Goal: Navigation & Orientation: Go to known website

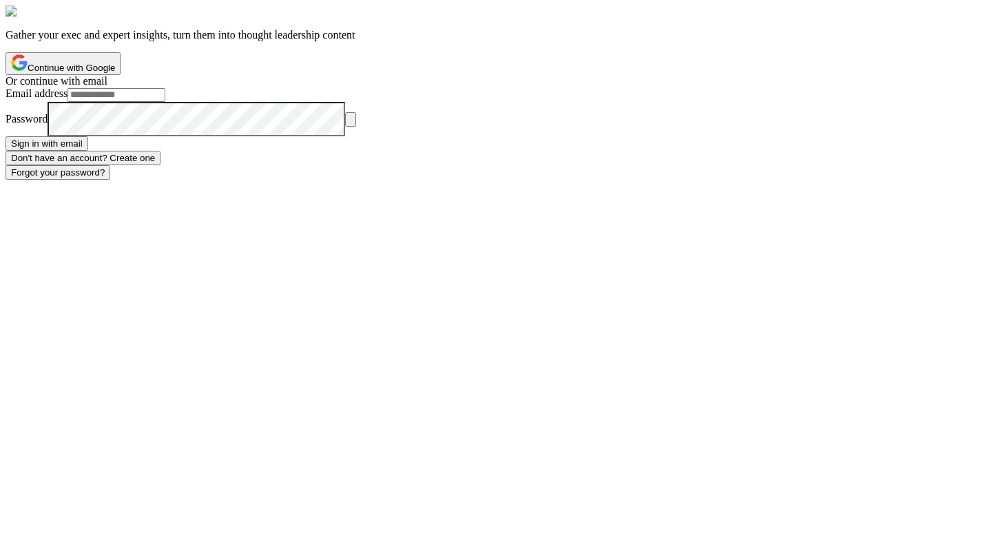
click at [28, 71] on img at bounding box center [19, 62] width 17 height 17
